Goal: Browse casually: Explore the website without a specific task or goal

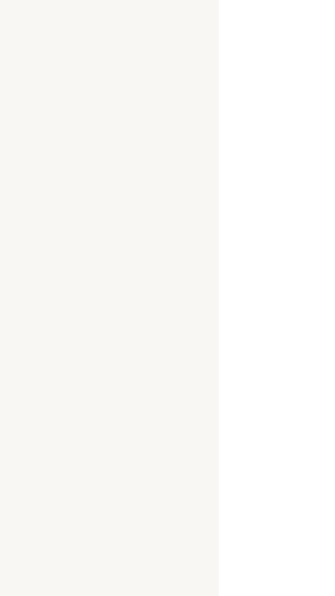
select select "RU"
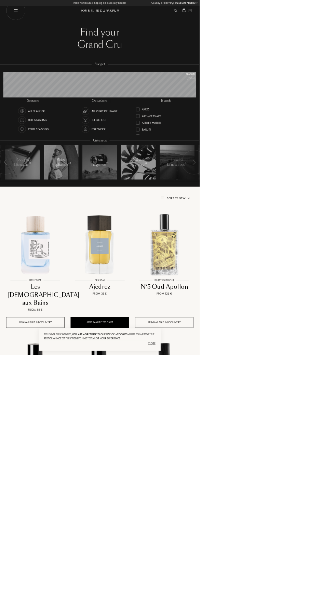
click at [282, 183] on div "Akro" at bounding box center [278, 182] width 101 height 9
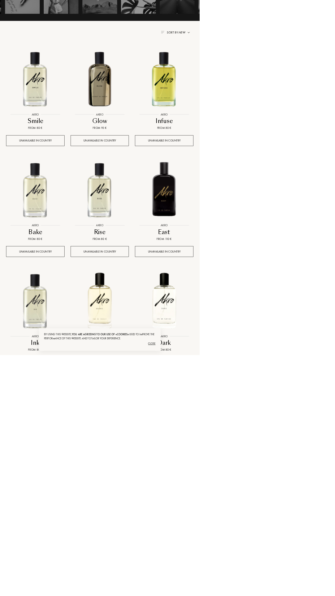
scroll to position [41, 541]
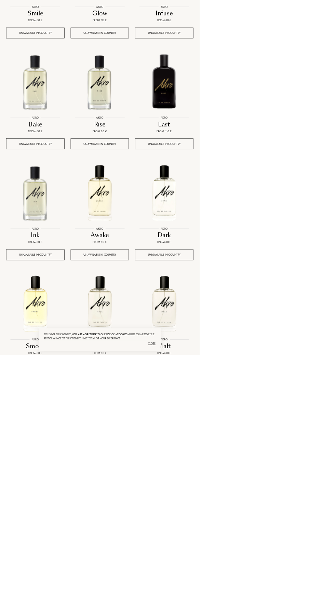
scroll to position [0, 0]
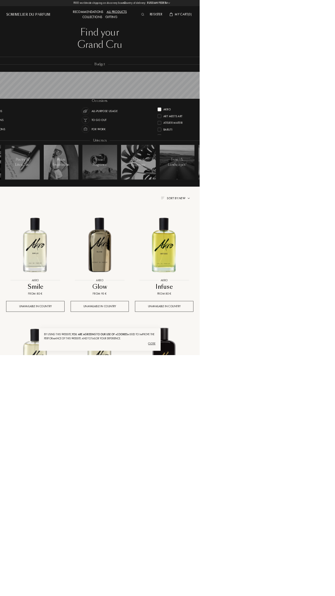
click at [267, 184] on div at bounding box center [268, 184] width 6 height 6
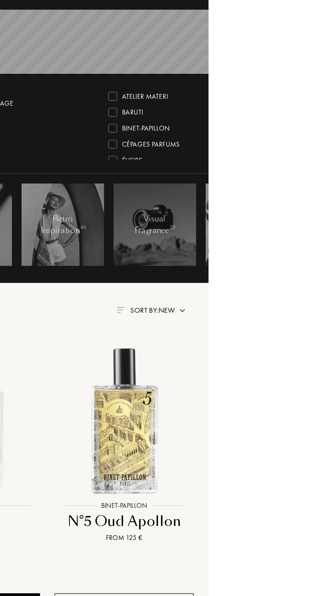
scroll to position [28, 0]
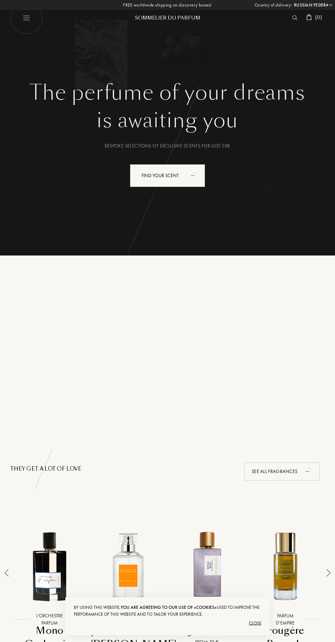
select select "RU"
